Goal: Transaction & Acquisition: Purchase product/service

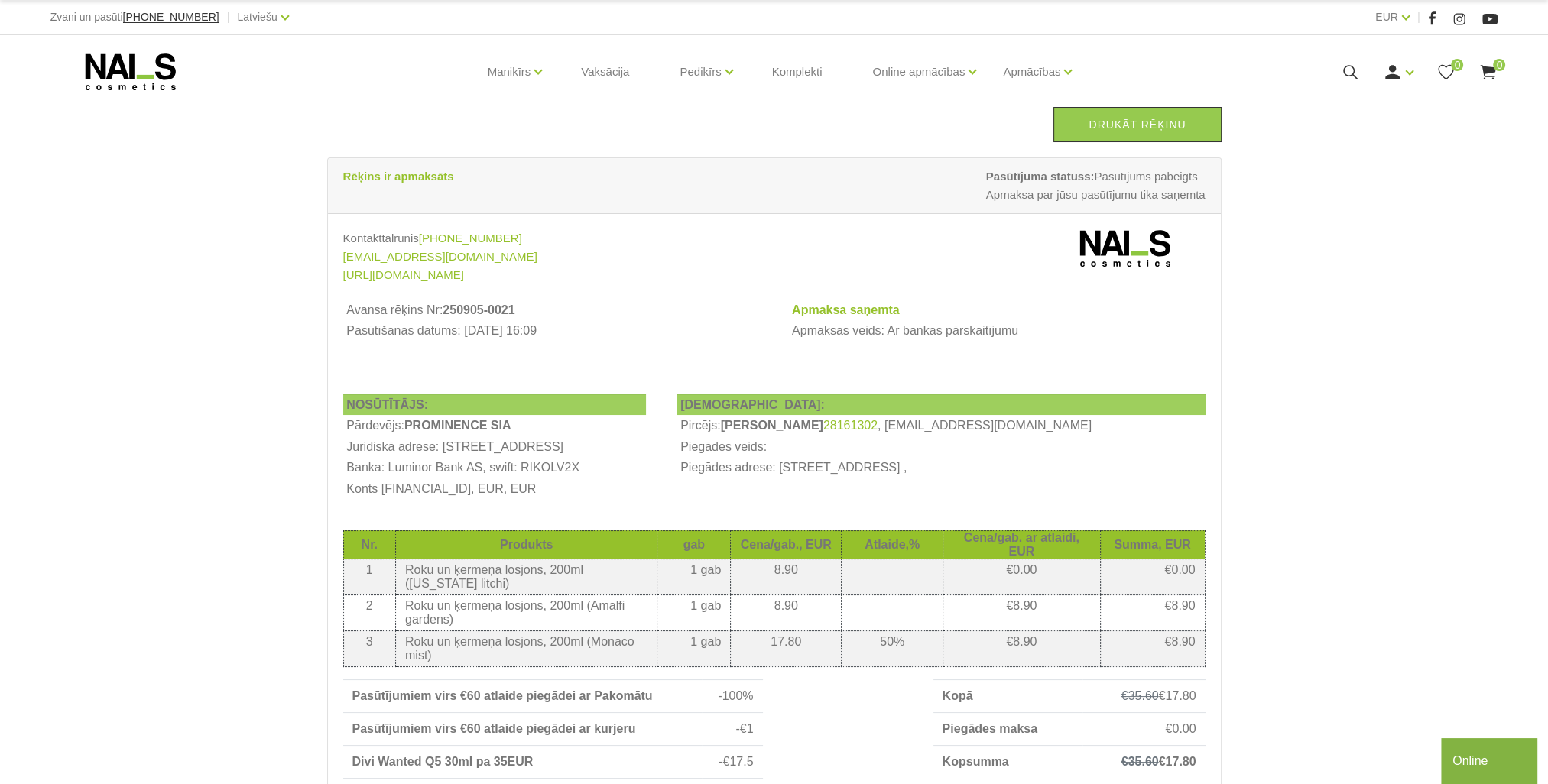
click at [177, 90] on icon at bounding box center [130, 72] width 160 height 39
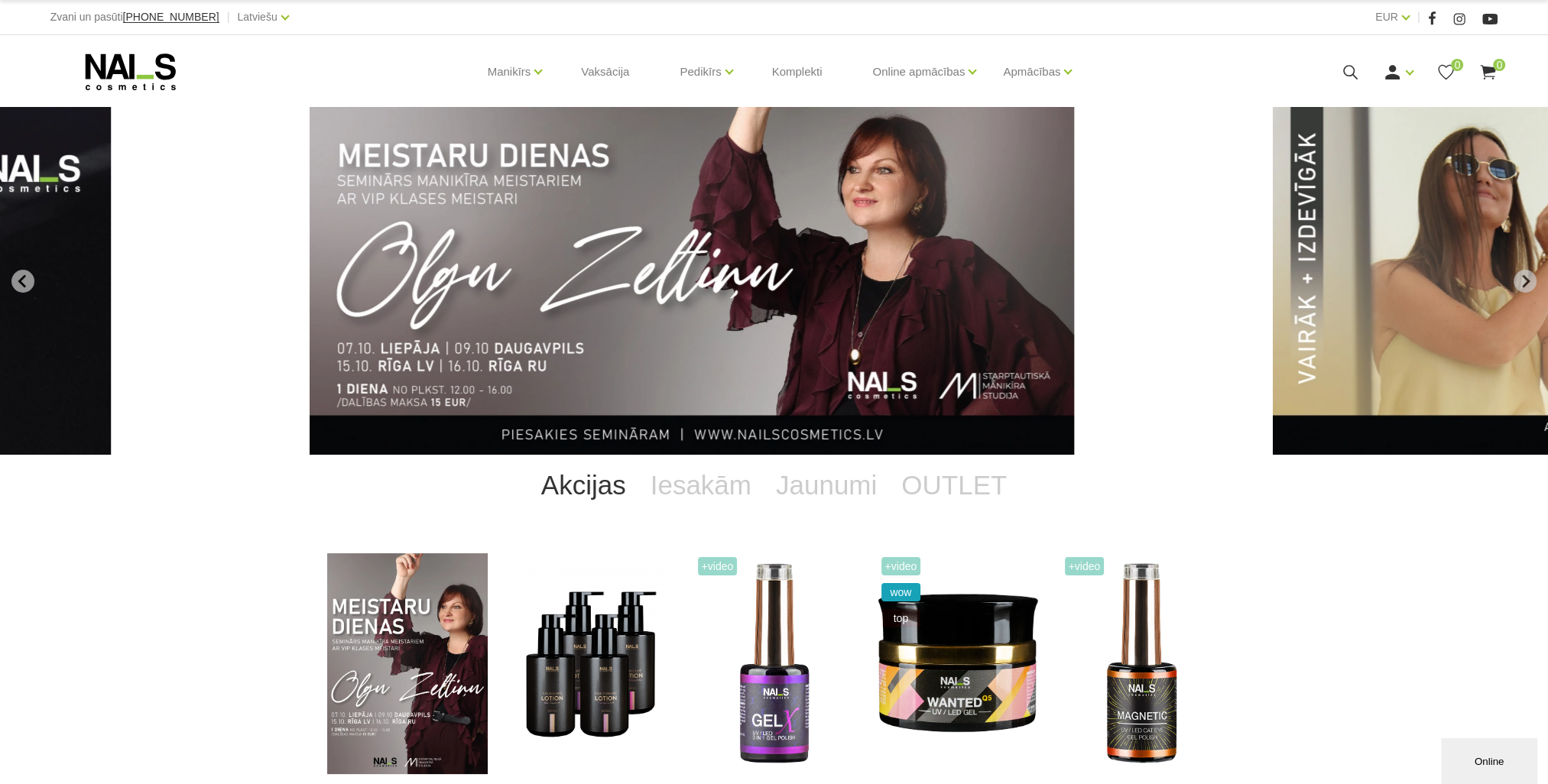
click at [1349, 75] on use at bounding box center [1349, 71] width 14 height 14
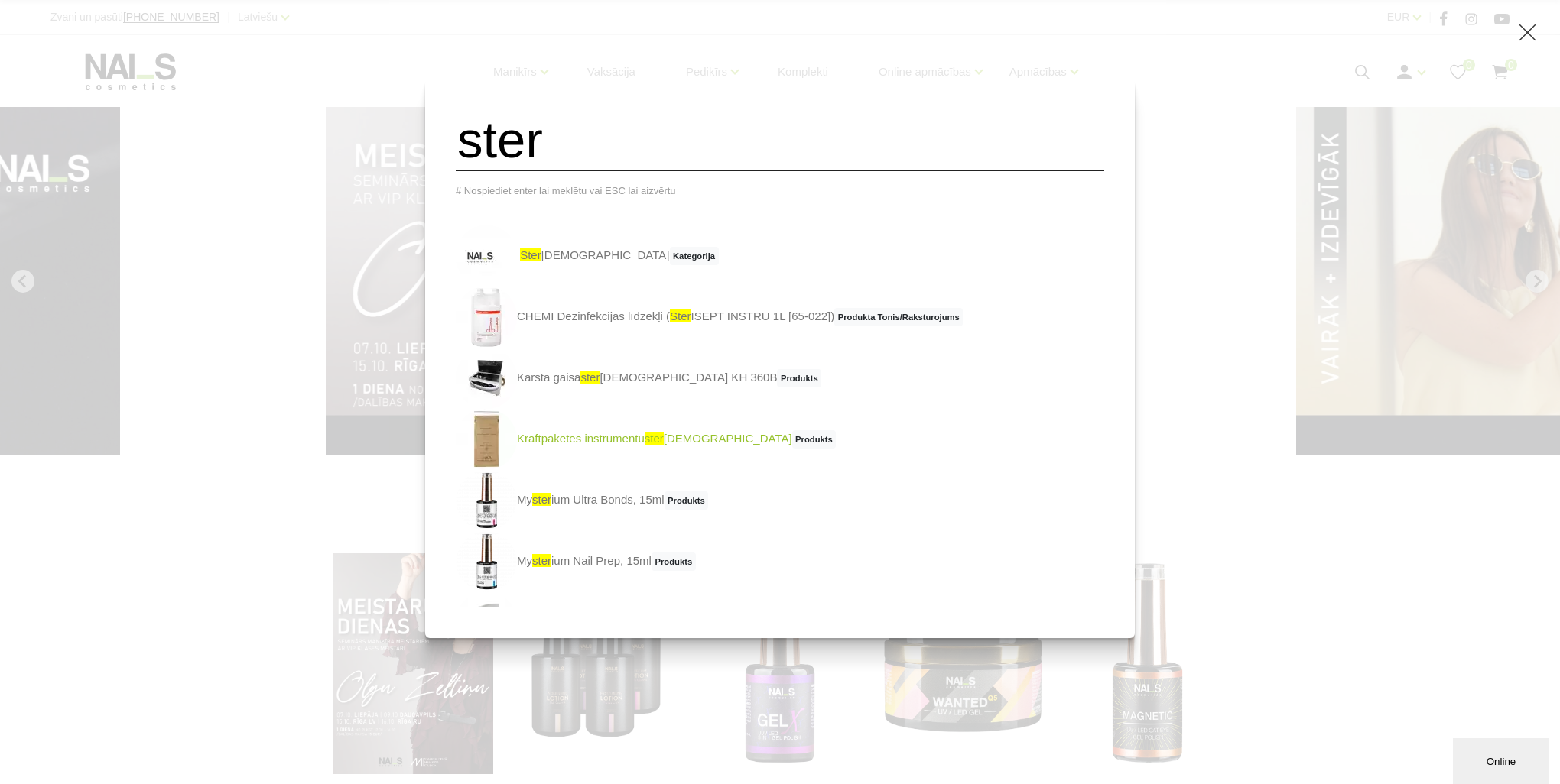
type input "ster"
click at [664, 445] on span "ster" at bounding box center [654, 438] width 19 height 13
